Goal: Task Accomplishment & Management: Manage account settings

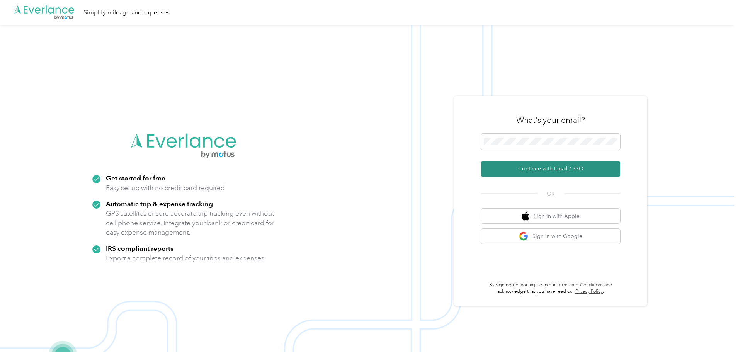
click at [546, 167] on button "Continue with Email / SSO" at bounding box center [550, 169] width 139 height 16
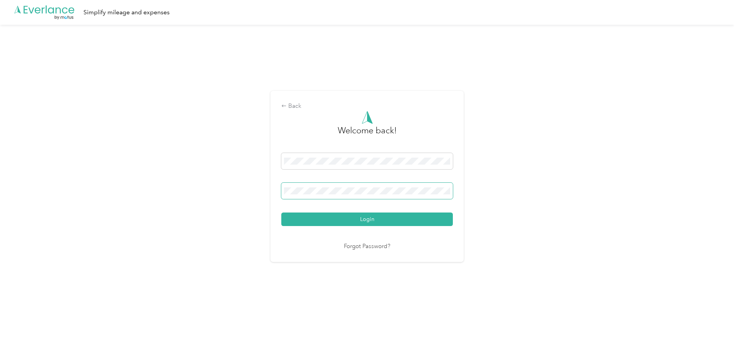
click at [384, 185] on span at bounding box center [367, 191] width 172 height 16
click at [281, 213] on button "Login" at bounding box center [367, 220] width 172 height 14
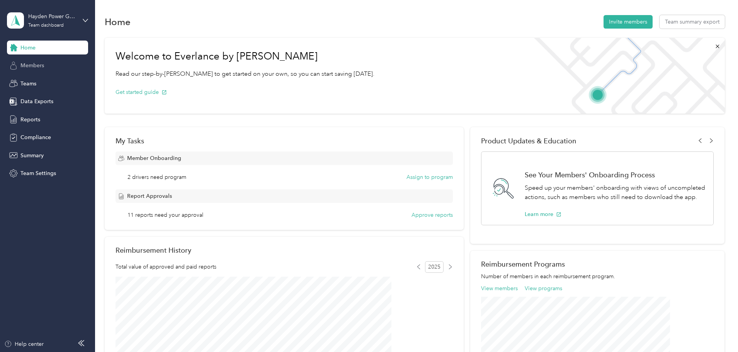
click at [28, 67] on span "Members" at bounding box center [32, 65] width 24 height 8
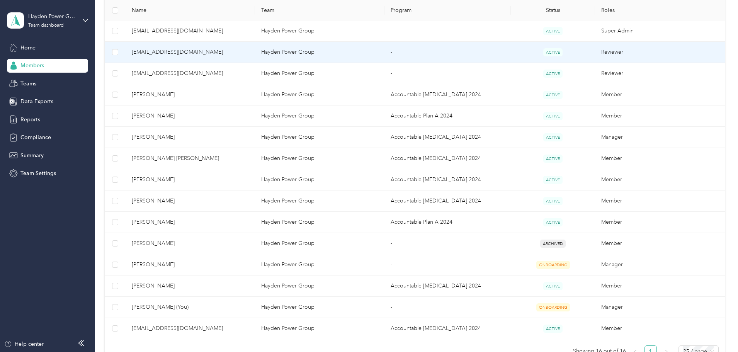
scroll to position [232, 0]
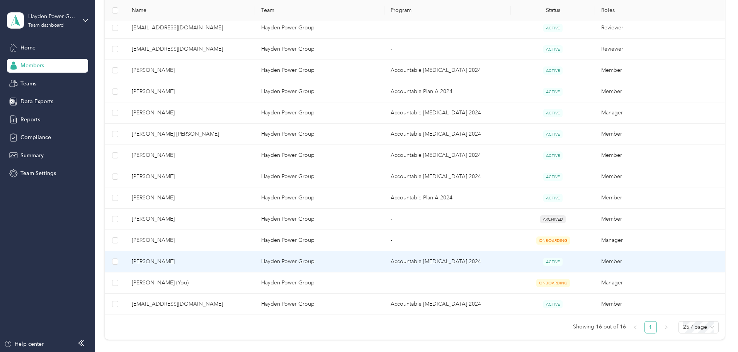
click at [202, 261] on span "[PERSON_NAME]" at bounding box center [190, 261] width 117 height 9
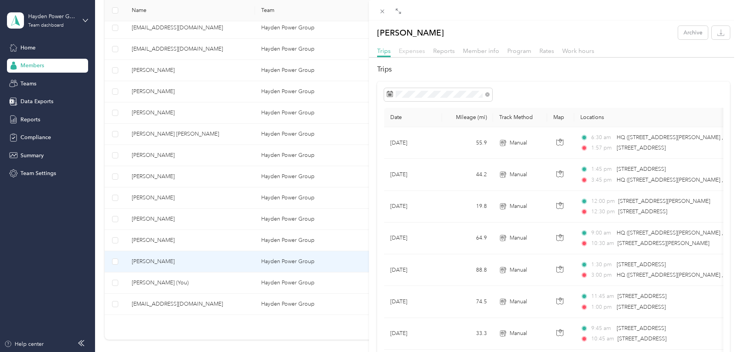
click at [410, 53] on span "Expenses" at bounding box center [412, 50] width 26 height 7
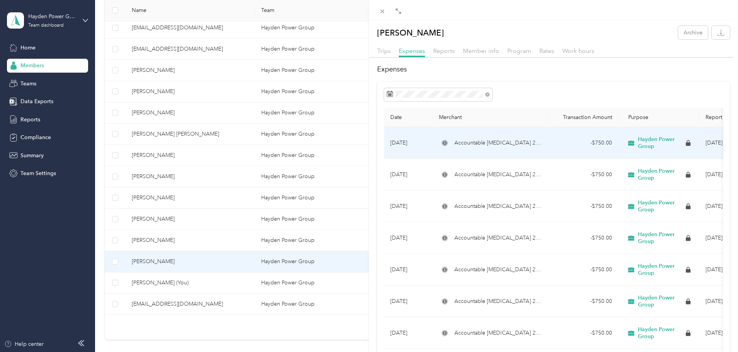
click at [513, 145] on span "Accountable [MEDICAL_DATA] 2024 FAVR program" at bounding box center [499, 143] width 88 height 9
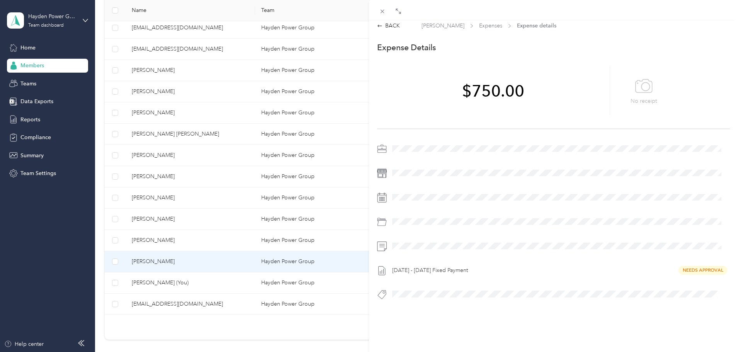
scroll to position [10, 0]
click at [698, 266] on div "[DATE] - [DATE] Fixed Payment Needs Approval" at bounding box center [560, 270] width 341 height 12
click at [191, 262] on div "BACK [PERSON_NAME] Expenses Expense details This expense cannot be edited becau…" at bounding box center [369, 176] width 738 height 352
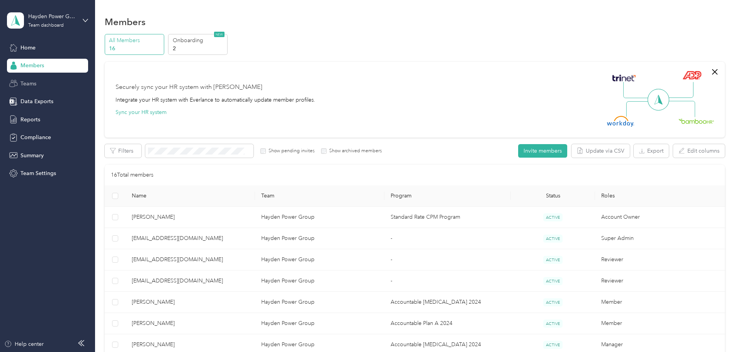
click at [23, 83] on span "Teams" at bounding box center [28, 84] width 16 height 8
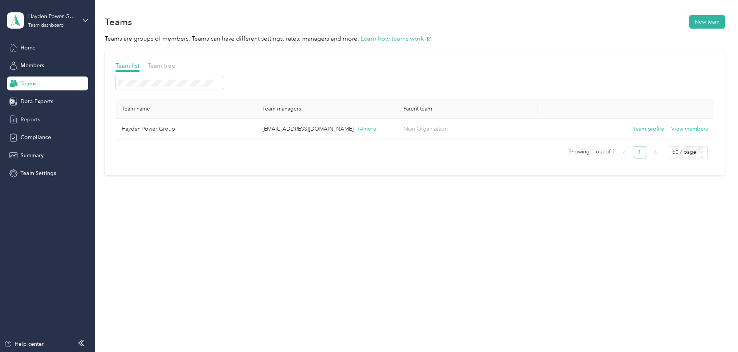
click at [25, 121] on span "Reports" at bounding box center [30, 120] width 20 height 8
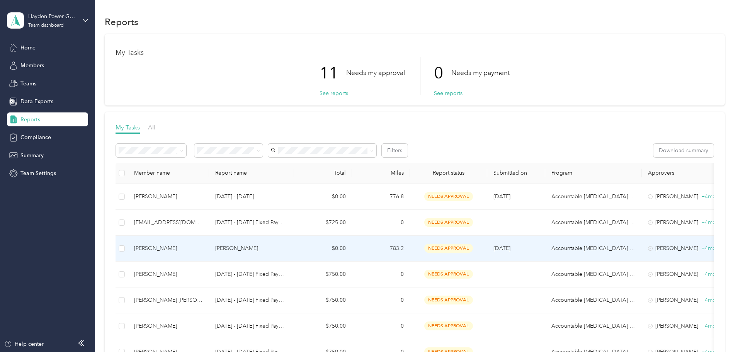
scroll to position [77, 0]
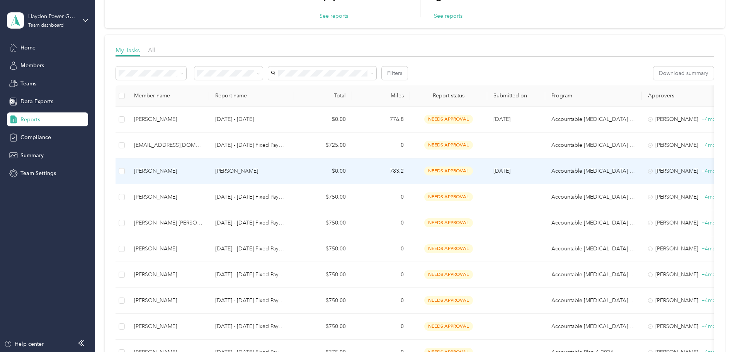
click at [287, 171] on p "[PERSON_NAME]" at bounding box center [251, 171] width 73 height 9
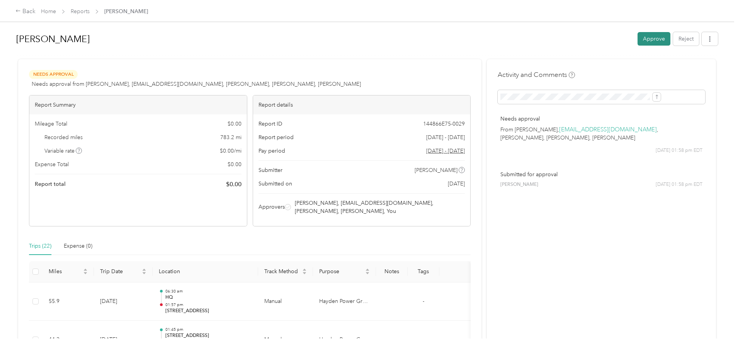
click at [638, 40] on button "Approve" at bounding box center [654, 39] width 33 height 14
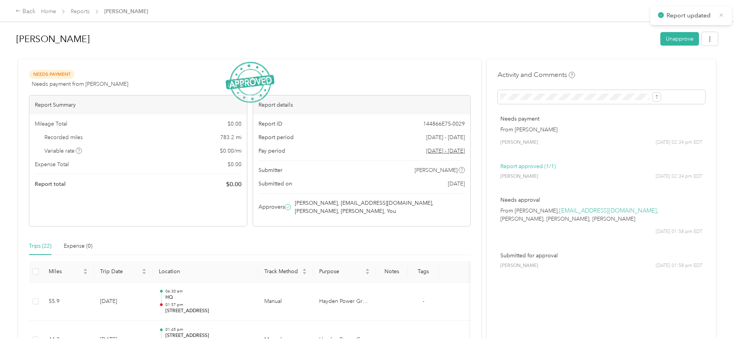
click at [723, 17] on icon at bounding box center [722, 15] width 6 height 7
